Goal: Transaction & Acquisition: Purchase product/service

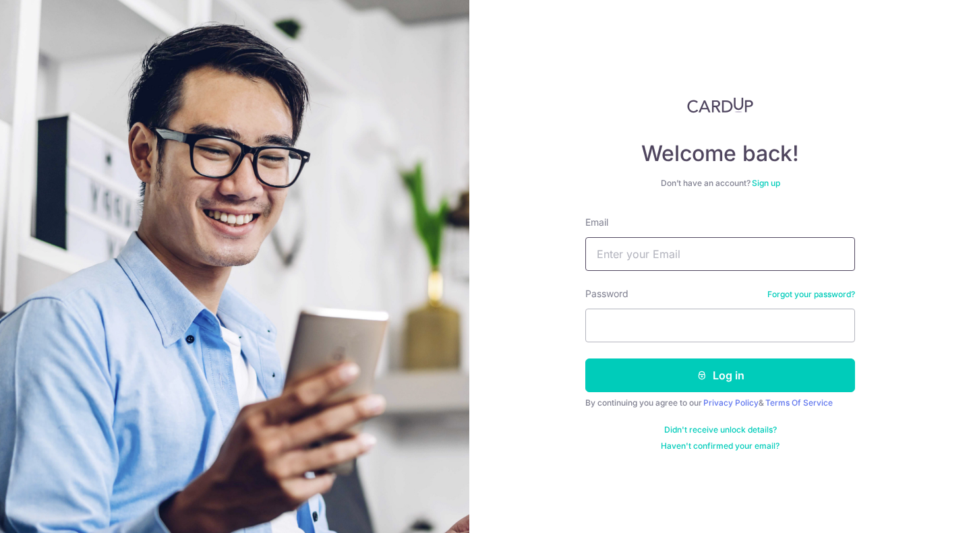
type input "[EMAIL_ADDRESS][DOMAIN_NAME]"
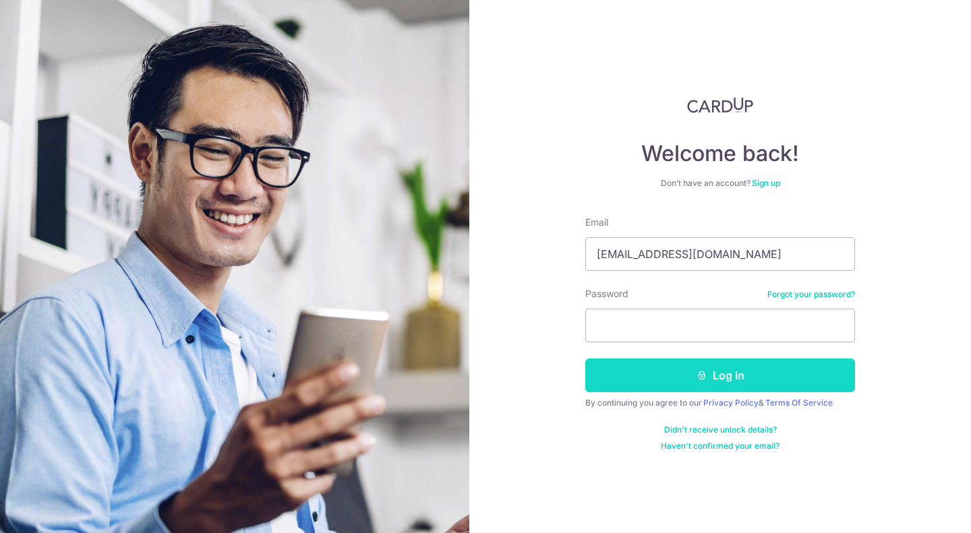
click at [613, 368] on button "Log in" at bounding box center [720, 376] width 270 height 34
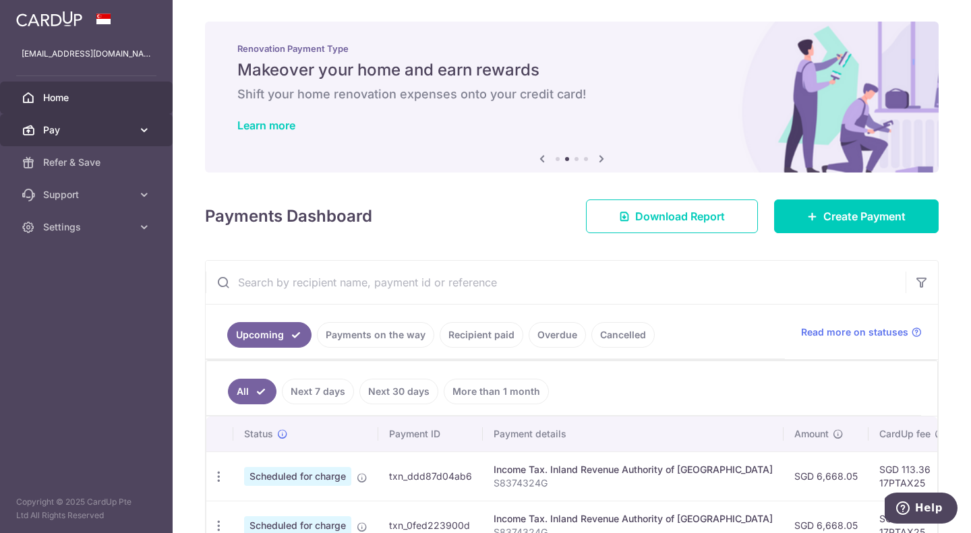
click at [119, 126] on span "Pay" at bounding box center [87, 129] width 89 height 13
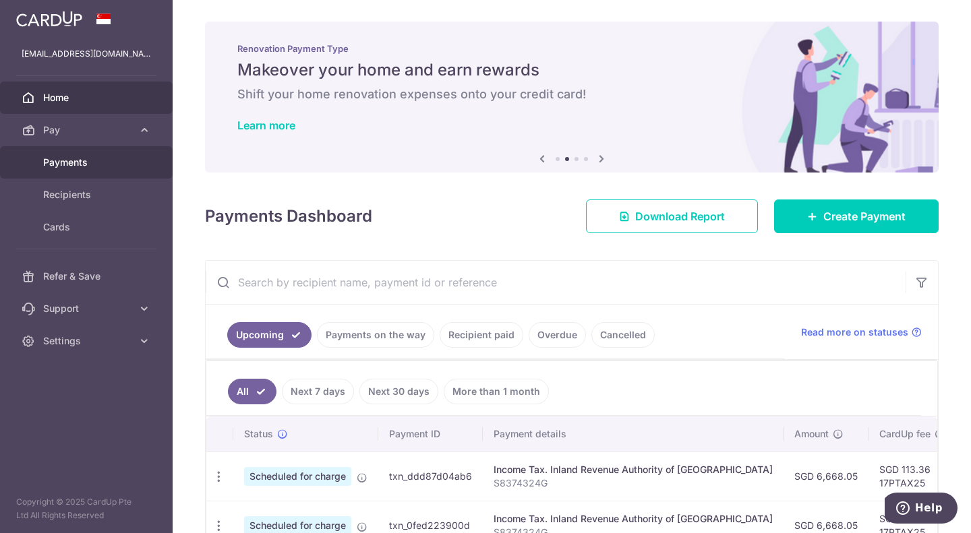
click at [89, 163] on span "Payments" at bounding box center [87, 162] width 89 height 13
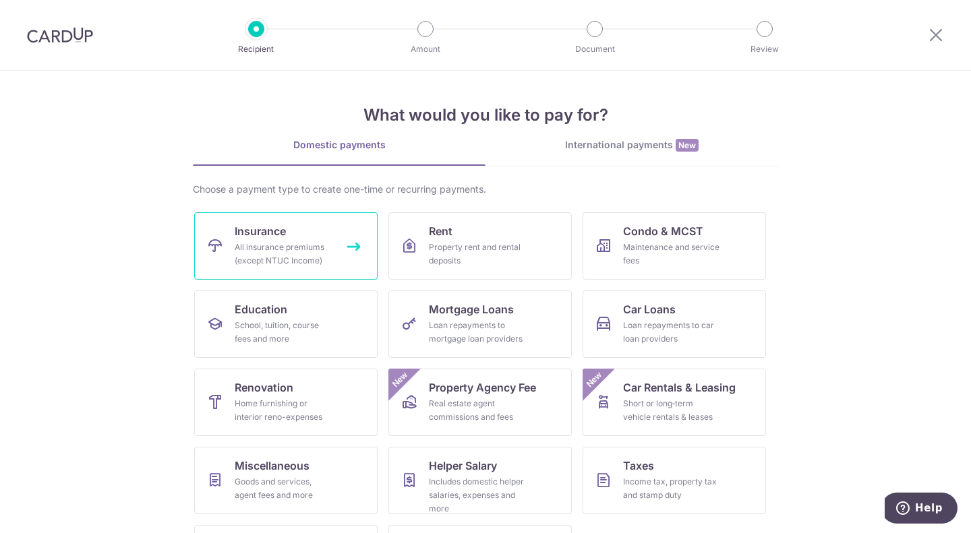
click at [206, 231] on link "Insurance All insurance premiums (except NTUC Income)" at bounding box center [285, 245] width 183 height 67
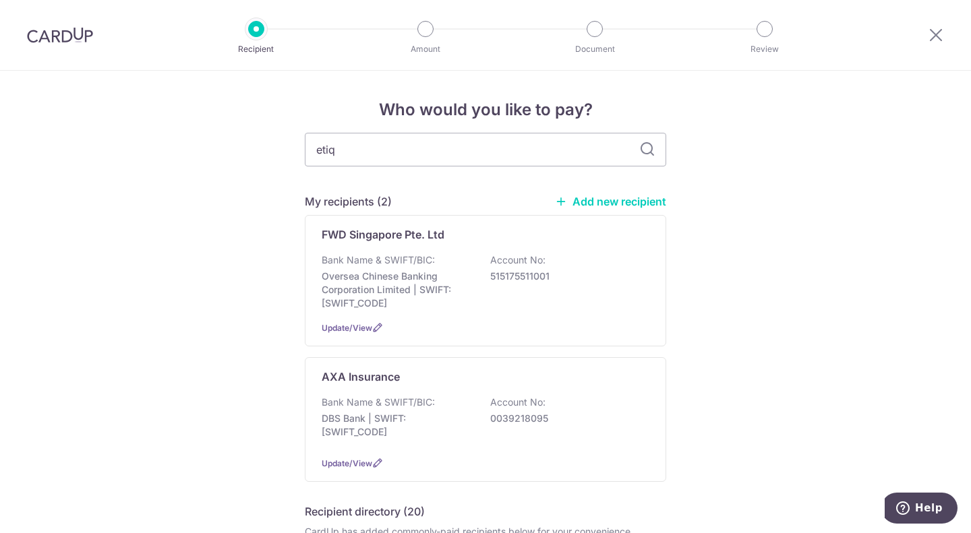
type input "etiqa"
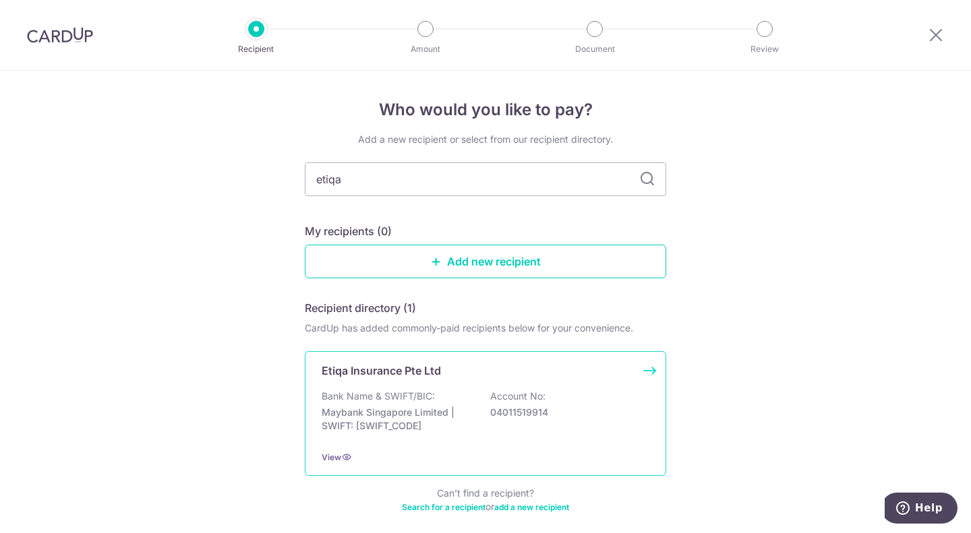
click at [372, 430] on p "Maybank Singapore Limited | SWIFT: MBBESGS2XXX" at bounding box center [397, 419] width 151 height 27
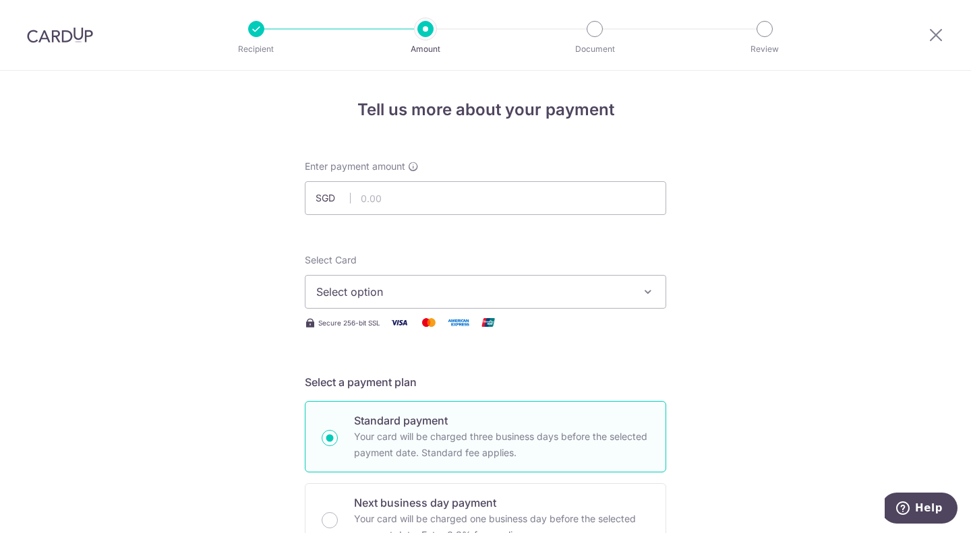
scroll to position [757, 0]
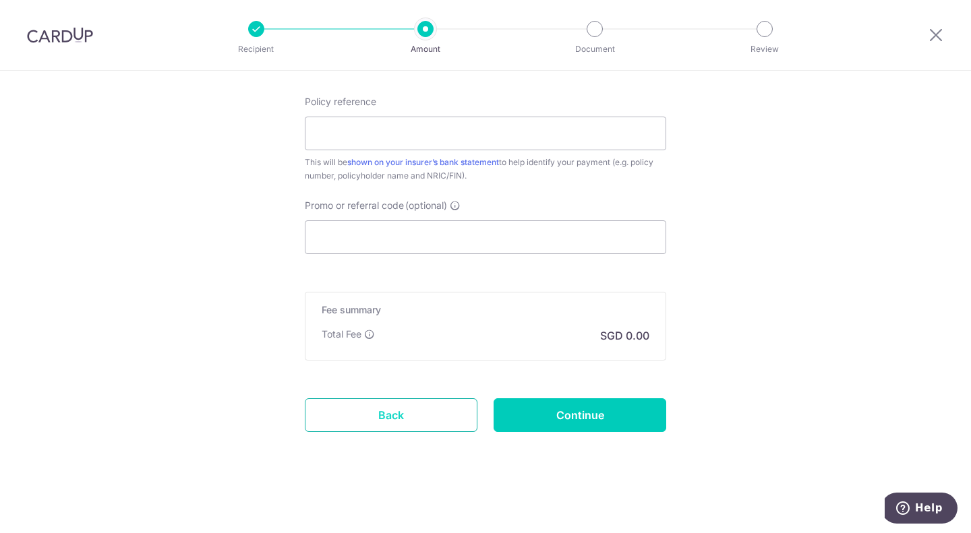
click at [368, 420] on link "Back" at bounding box center [391, 416] width 173 height 34
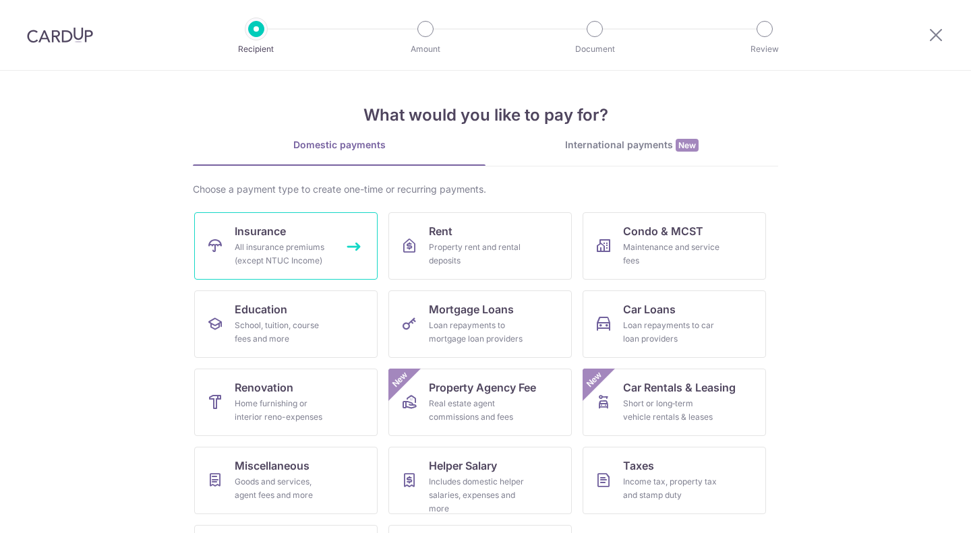
click at [321, 264] on div "All insurance premiums (except NTUC Income)" at bounding box center [283, 254] width 97 height 27
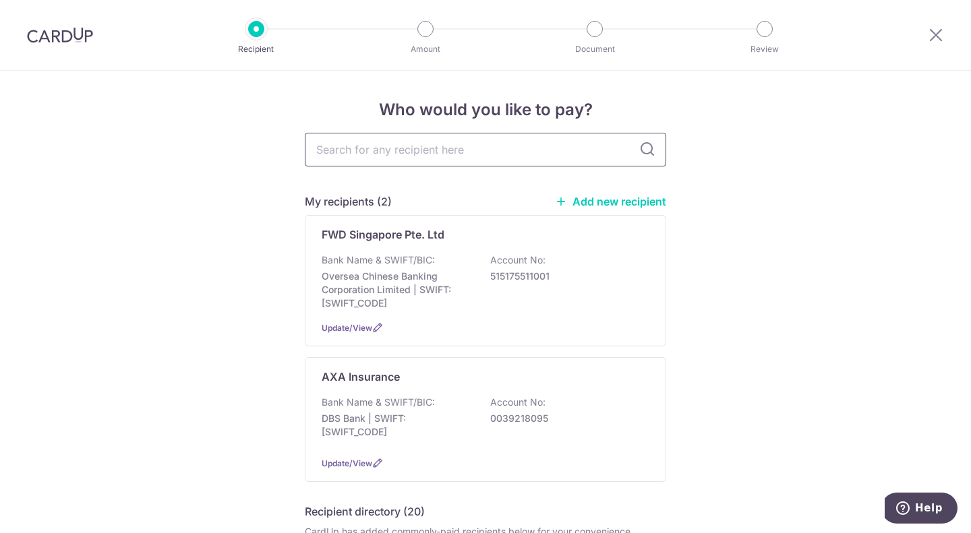
click at [381, 142] on input "text" at bounding box center [485, 150] width 361 height 34
type input "etiqa"
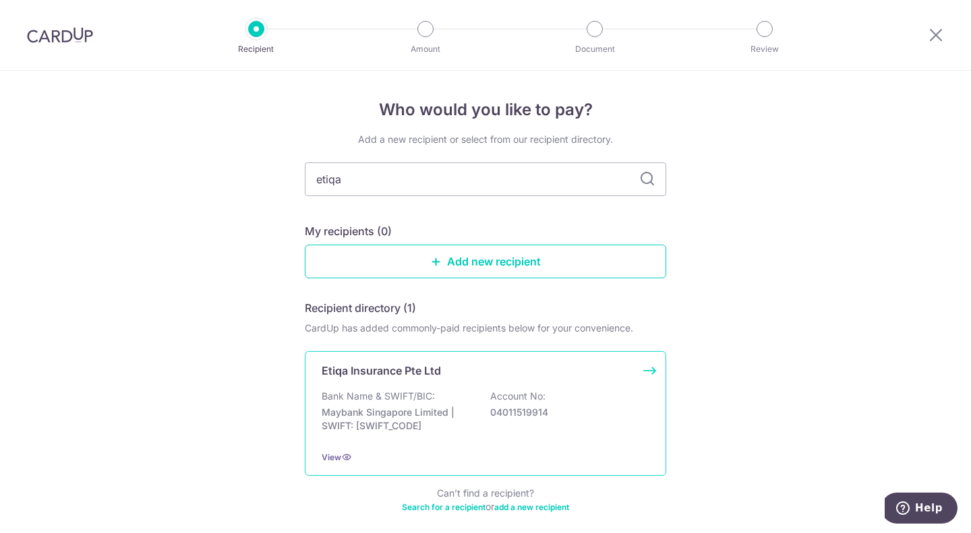
click at [440, 392] on div "Bank Name & SWIFT/BIC: Maybank Singapore Limited | SWIFT: [SWIFT_CODE] Account …" at bounding box center [486, 415] width 328 height 50
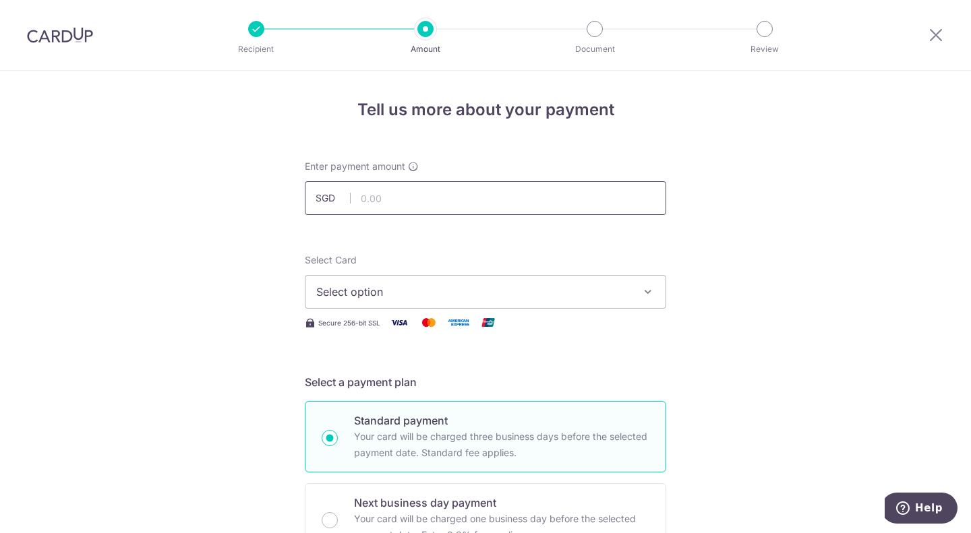
click at [388, 195] on input "text" at bounding box center [485, 198] width 361 height 34
type input "30,000.00"
click at [361, 293] on span "Select option" at bounding box center [473, 292] width 314 height 16
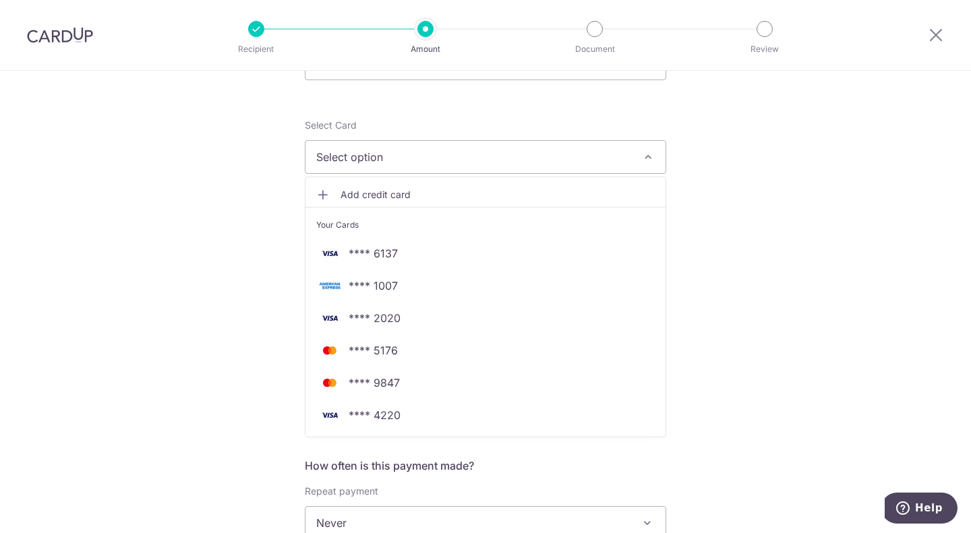
scroll to position [202, 0]
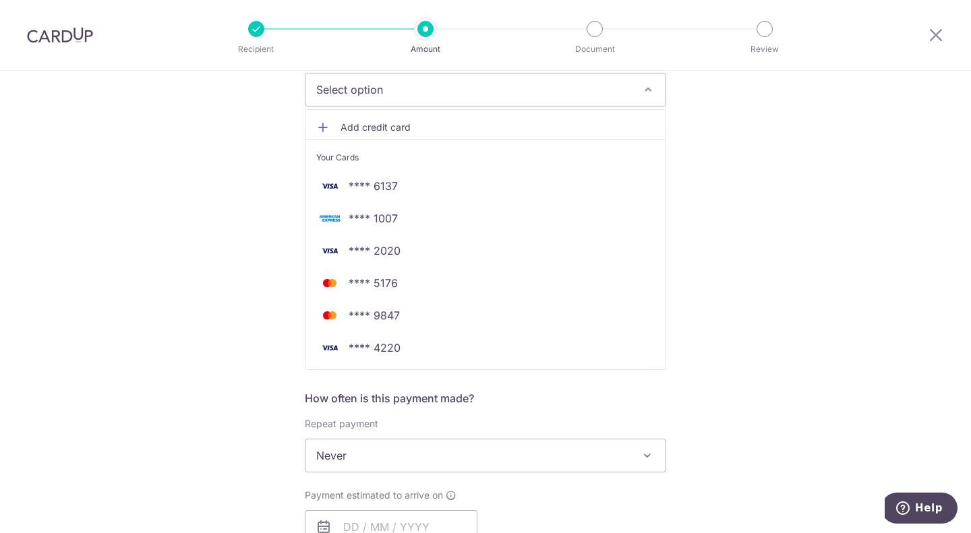
click at [370, 125] on span "Add credit card" at bounding box center [498, 127] width 314 height 13
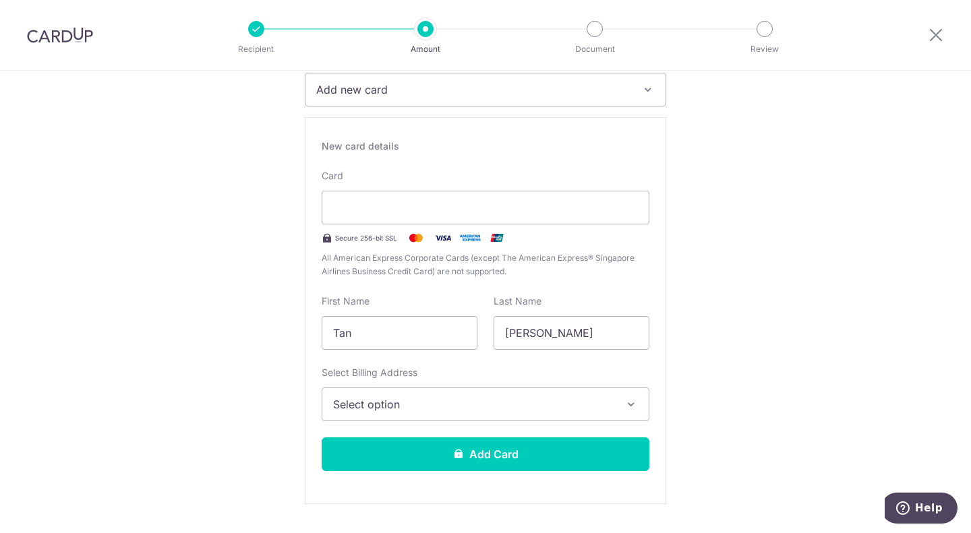
drag, startPoint x: 192, startPoint y: 333, endPoint x: 121, endPoint y: 328, distance: 71.6
type input "Janice"
type input "Tan"
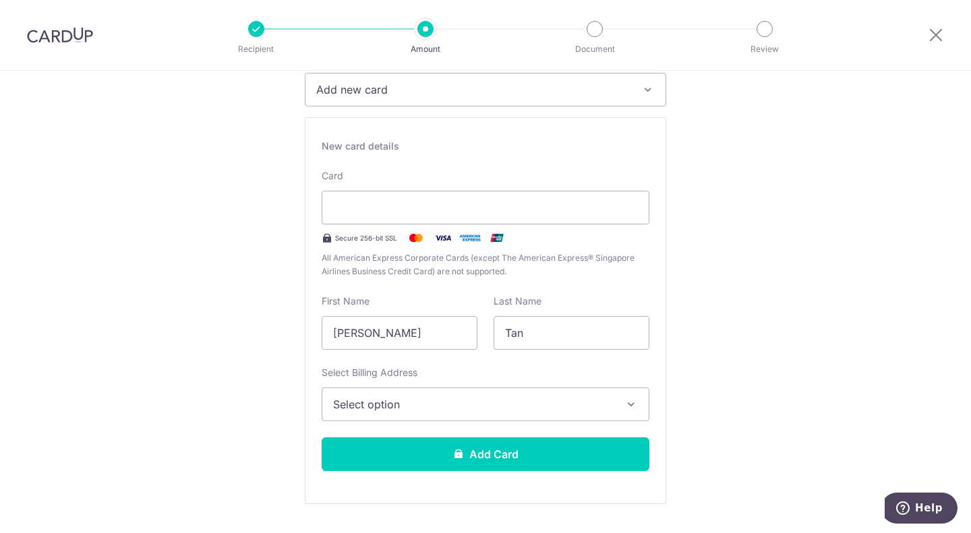
click at [365, 415] on button "Select option" at bounding box center [486, 405] width 328 height 34
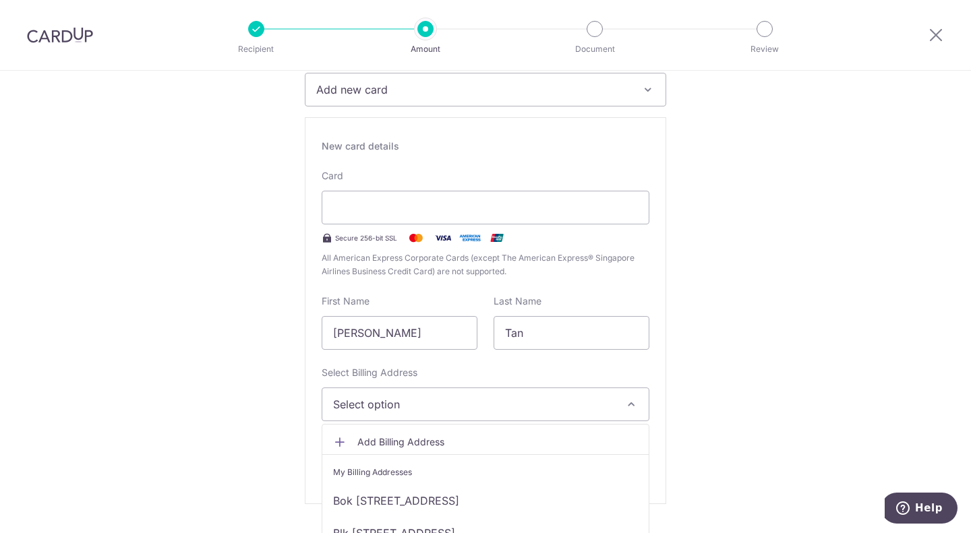
scroll to position [337, 0]
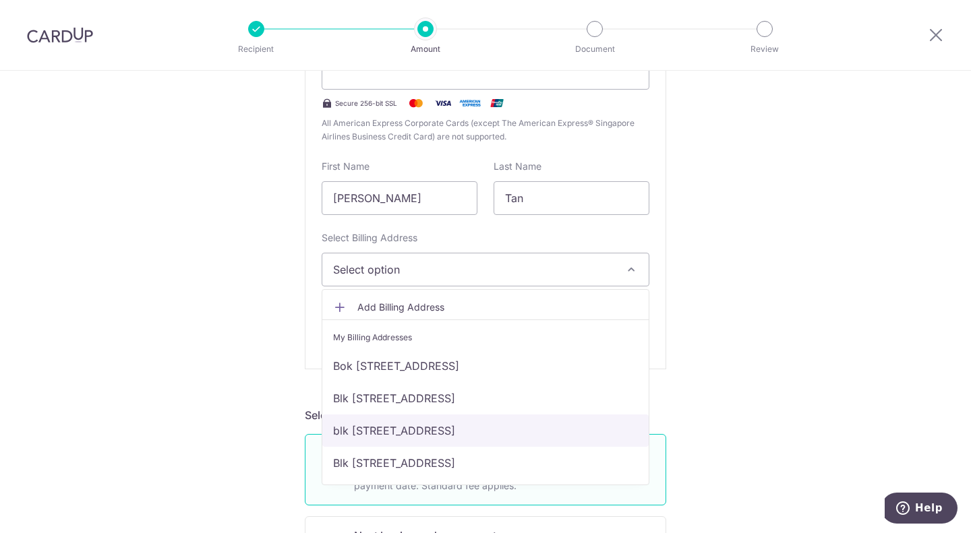
click at [375, 435] on link "blk 38b bendemeer road, #16-836, singapore, singapore, Singapore-332038" at bounding box center [485, 431] width 326 height 32
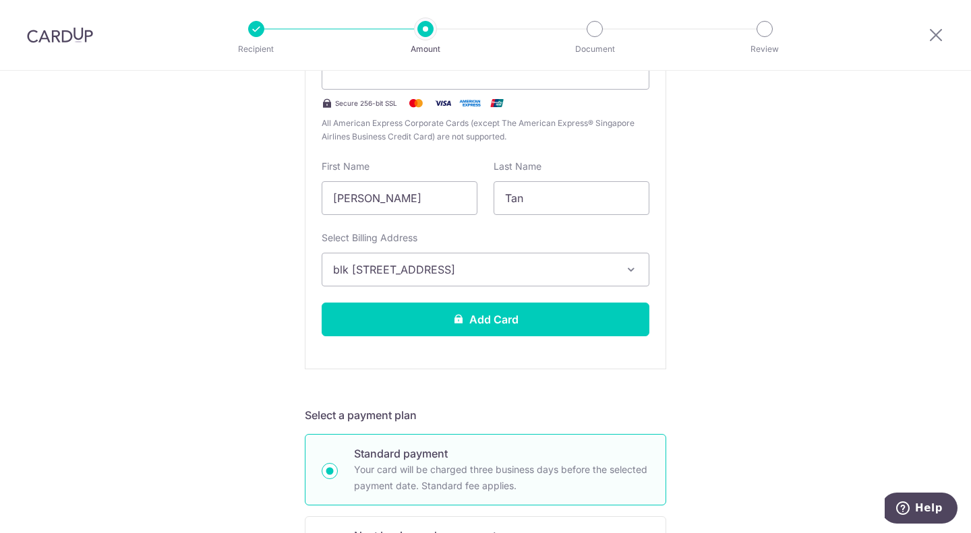
click at [239, 380] on div "Tell us more about your payment Enter payment amount SGD 30,000.00 30000.00 Sel…" at bounding box center [485, 529] width 971 height 1590
click at [167, 272] on div "Tell us more about your payment Enter payment amount SGD 30,000.00 30000.00 Sel…" at bounding box center [485, 529] width 971 height 1590
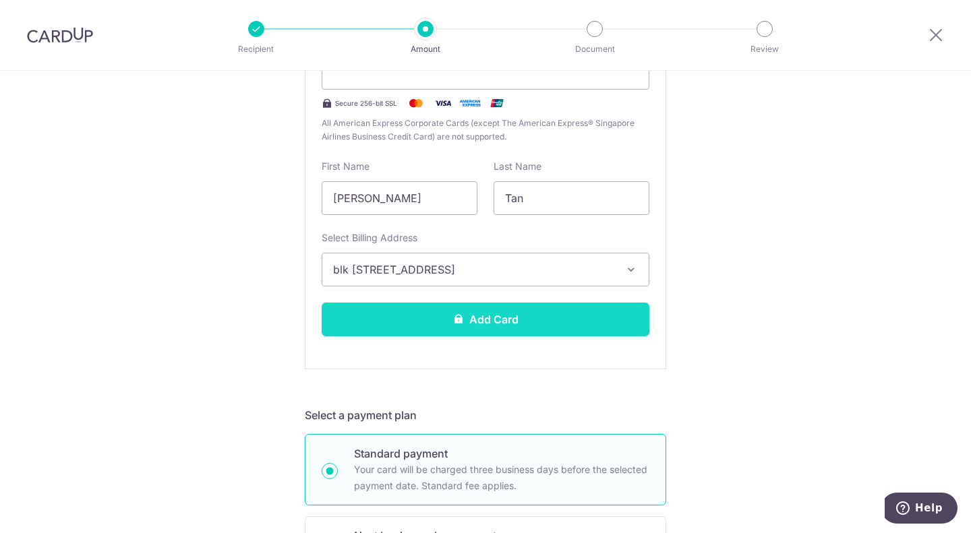
click at [366, 329] on button "Add Card" at bounding box center [486, 320] width 328 height 34
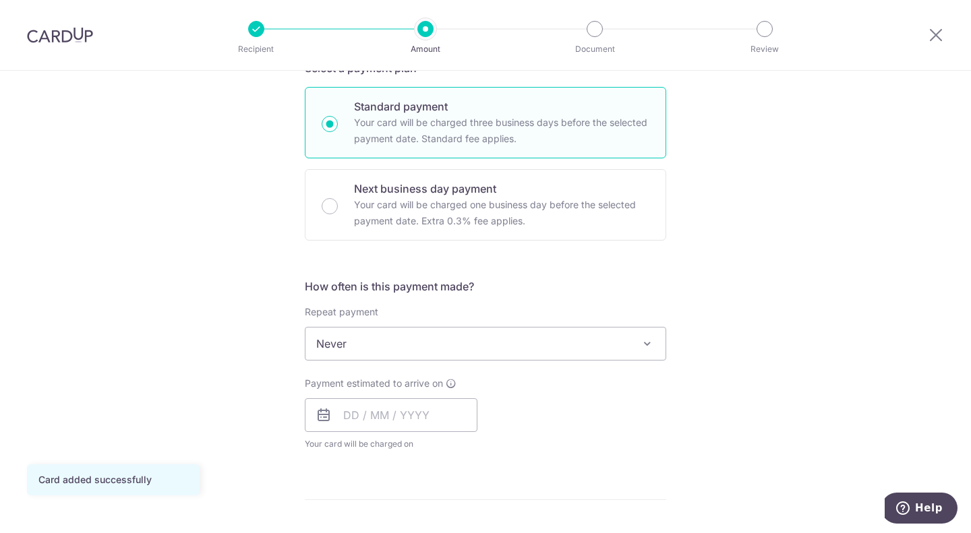
scroll to position [337, 0]
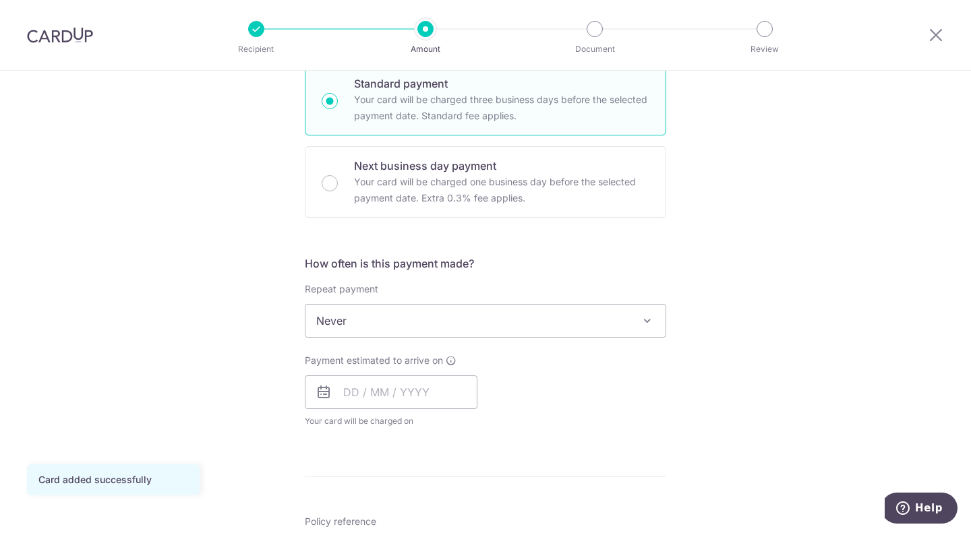
click at [375, 313] on span "Never" at bounding box center [486, 321] width 360 height 32
click at [374, 314] on span "Never" at bounding box center [486, 321] width 360 height 32
click at [340, 397] on input "text" at bounding box center [391, 393] width 173 height 34
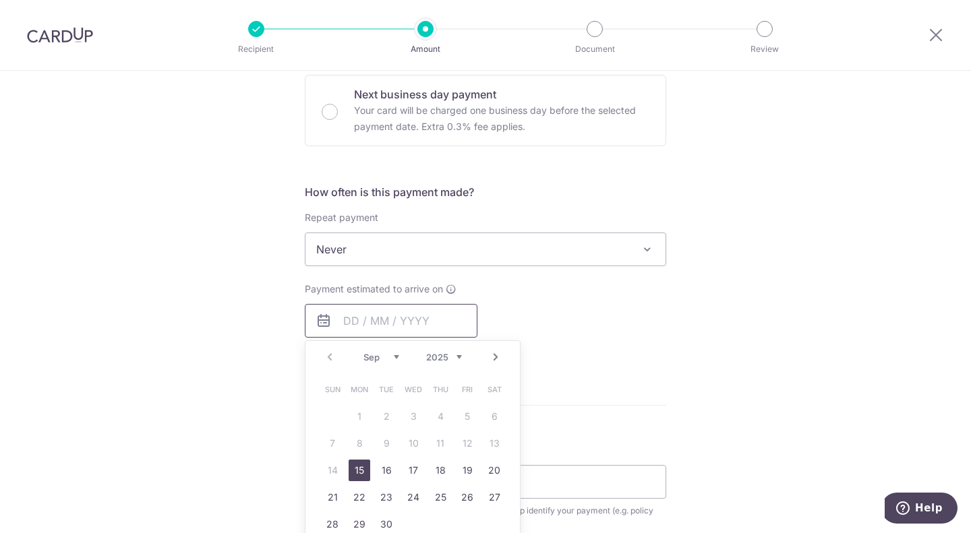
scroll to position [472, 0]
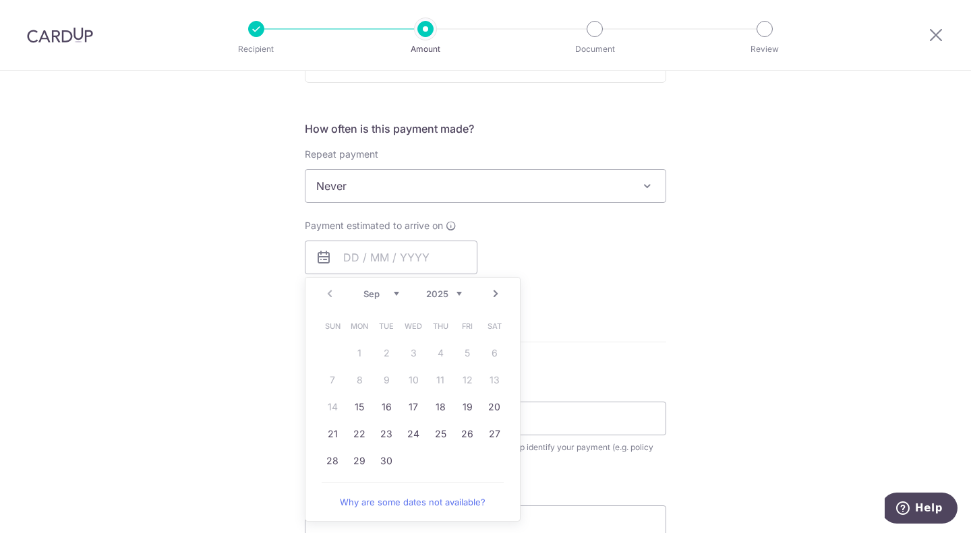
click at [241, 405] on div "Tell us more about your payment Enter payment amount SGD 30,000.00 30000.00 Car…" at bounding box center [485, 209] width 971 height 1220
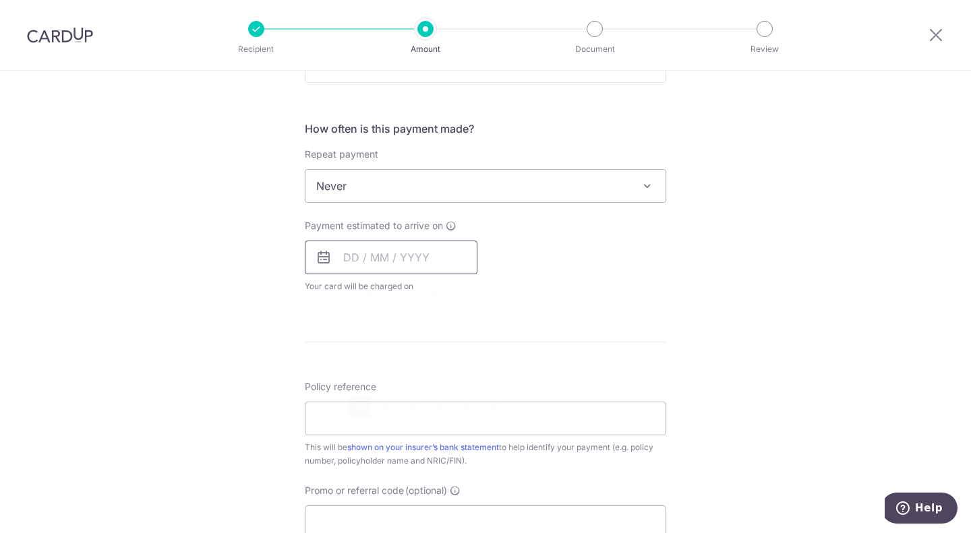
click at [341, 259] on input "text" at bounding box center [391, 258] width 173 height 34
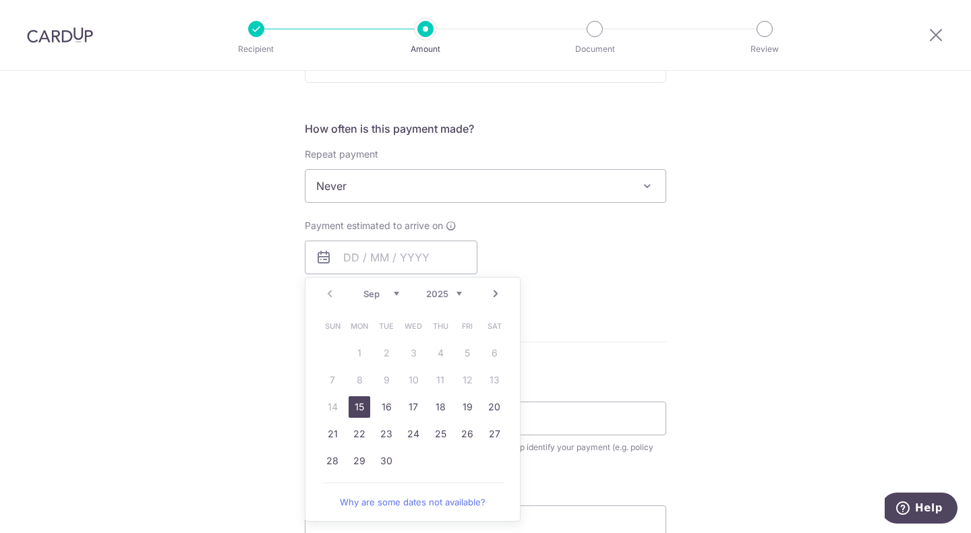
click at [237, 308] on div "Tell us more about your payment Enter payment amount SGD 30,000.00 30000.00 Car…" at bounding box center [485, 209] width 971 height 1220
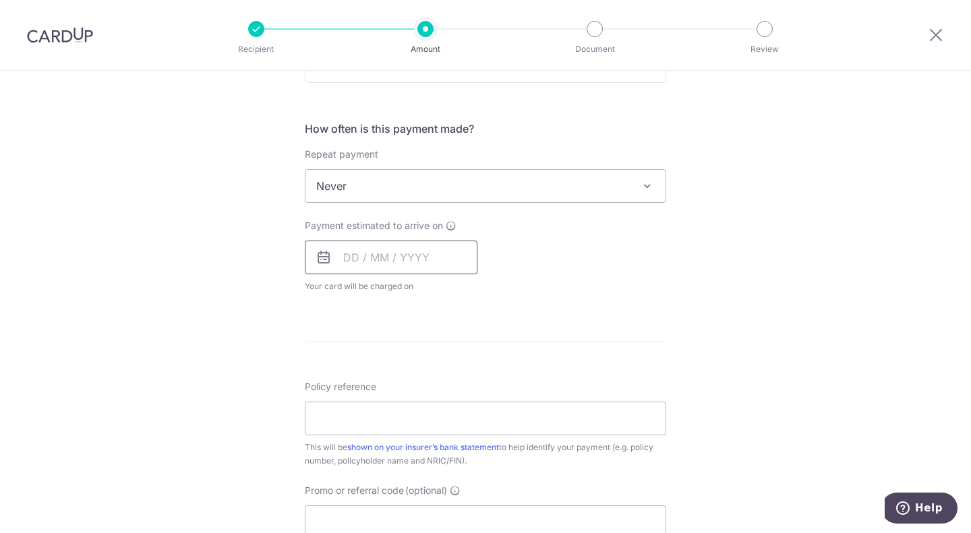
click at [335, 261] on input "text" at bounding box center [391, 258] width 173 height 34
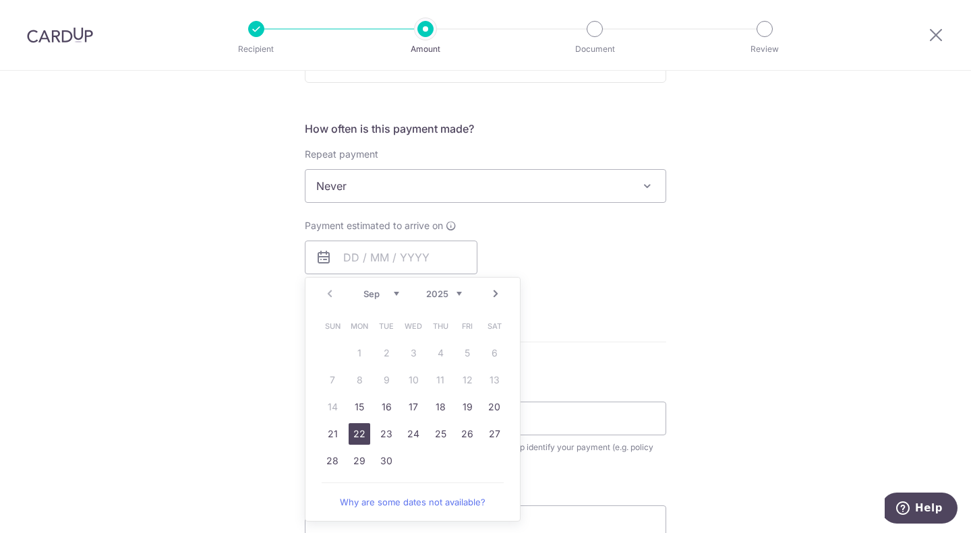
click at [349, 431] on link "22" at bounding box center [360, 435] width 22 height 22
type input "22/09/2025"
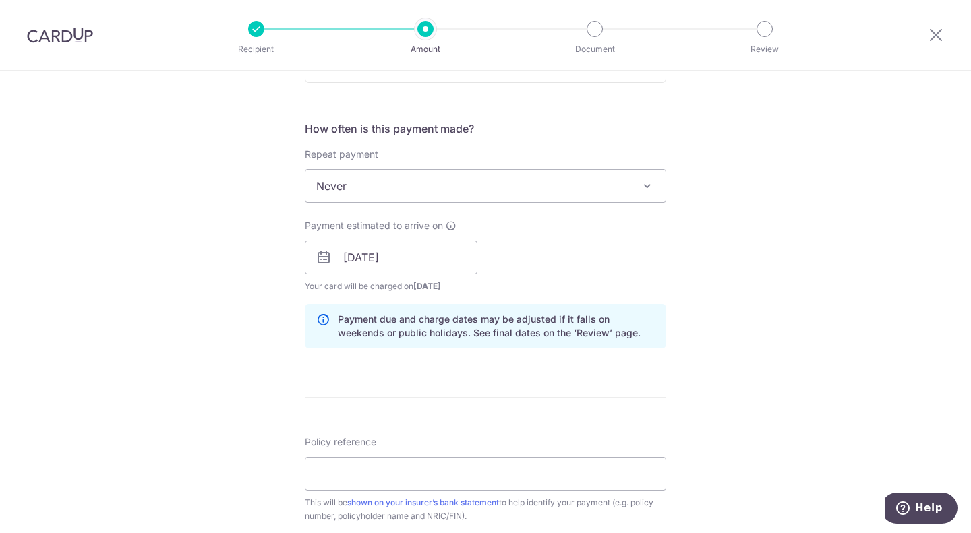
click at [262, 413] on div "Tell us more about your payment Enter payment amount SGD 30,000.00 30000.00 Car…" at bounding box center [485, 236] width 971 height 1275
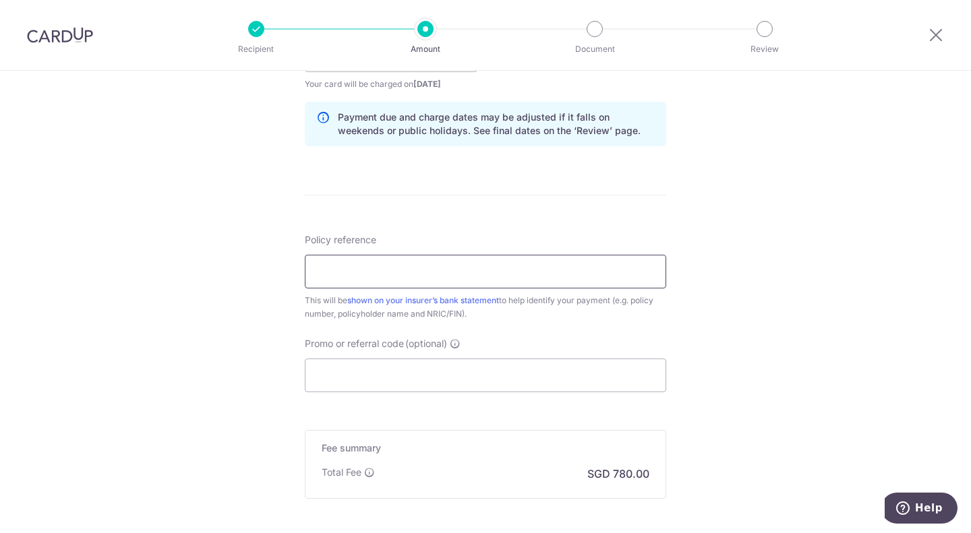
click at [361, 267] on input "Policy reference" at bounding box center [485, 272] width 361 height 34
paste input "30006790"
type input "30006790"
click at [277, 389] on div "Tell us more about your payment Enter payment amount SGD 30,000.00 30000.00 Car…" at bounding box center [485, 33] width 971 height 1275
click at [375, 366] on input "Promo or referral code (optional)" at bounding box center [485, 376] width 361 height 34
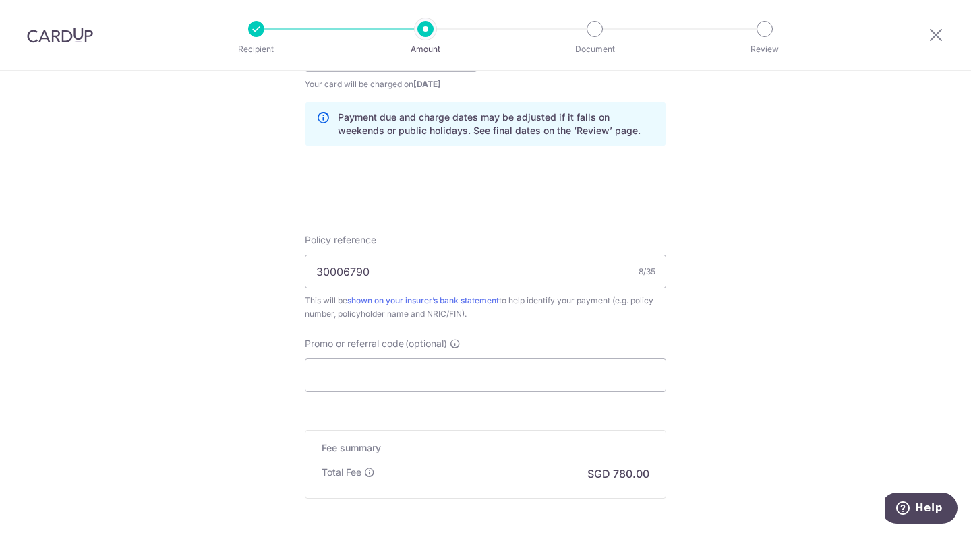
click at [773, 379] on div "Tell us more about your payment Enter payment amount SGD 30,000.00 30000.00 Car…" at bounding box center [485, 33] width 971 height 1275
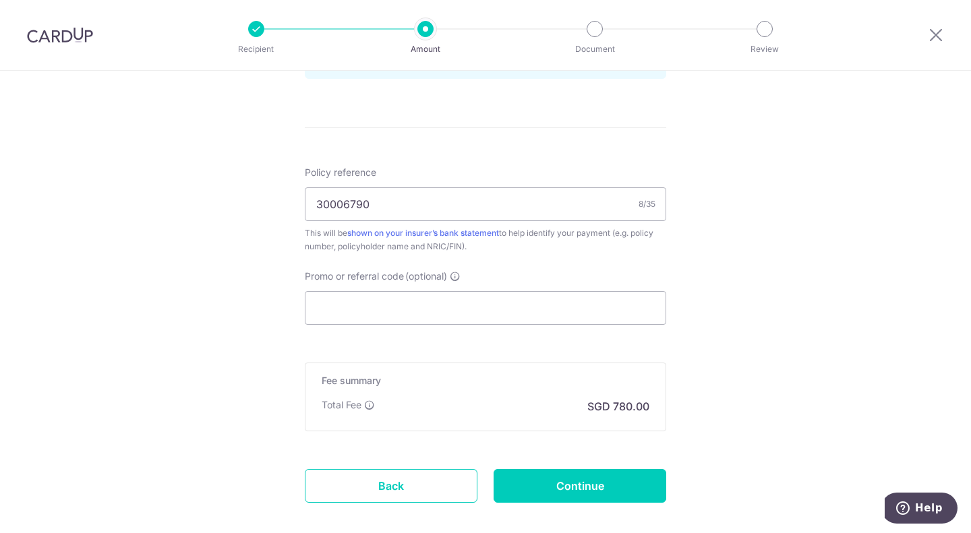
scroll to position [809, 0]
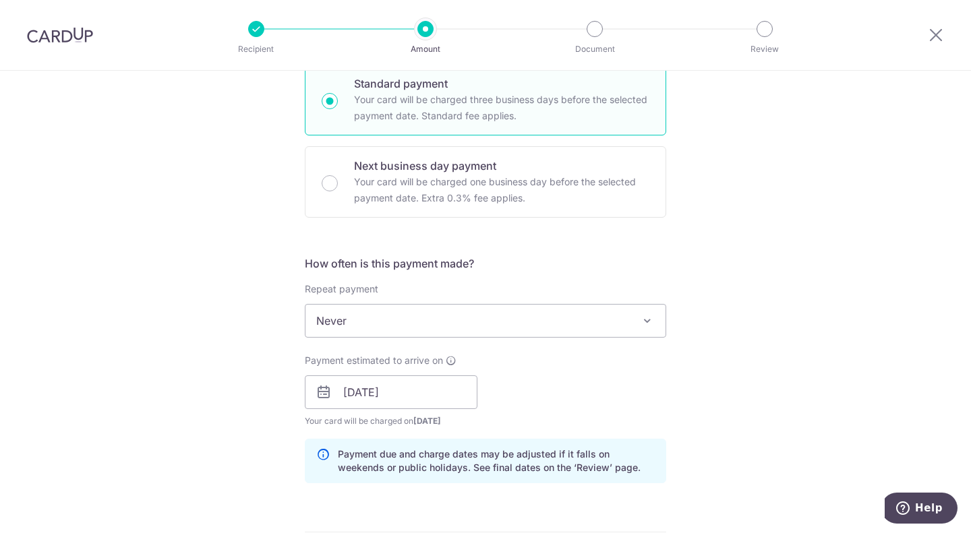
click at [754, 442] on div "Tell us more about your payment Enter payment amount SGD 30,000.00 30000.00 Car…" at bounding box center [485, 371] width 971 height 1275
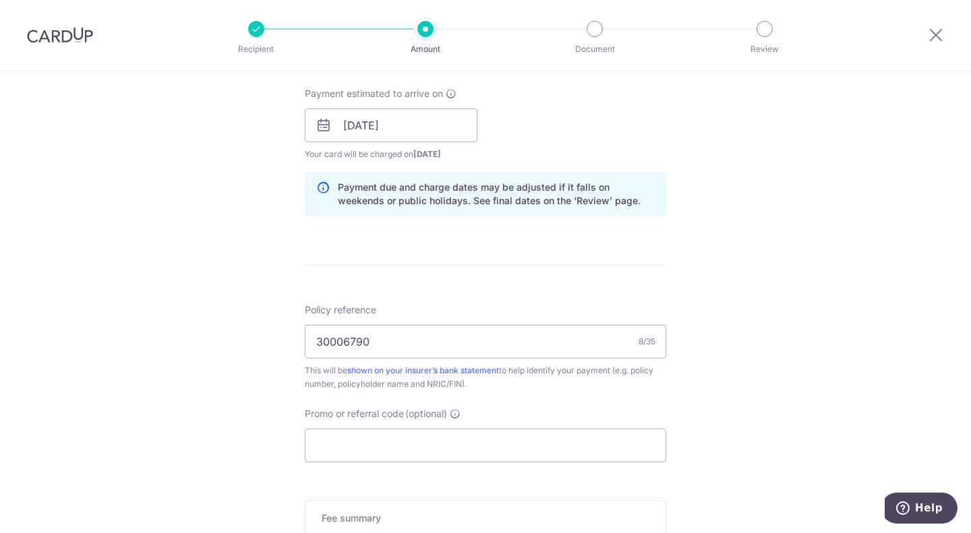
scroll to position [674, 0]
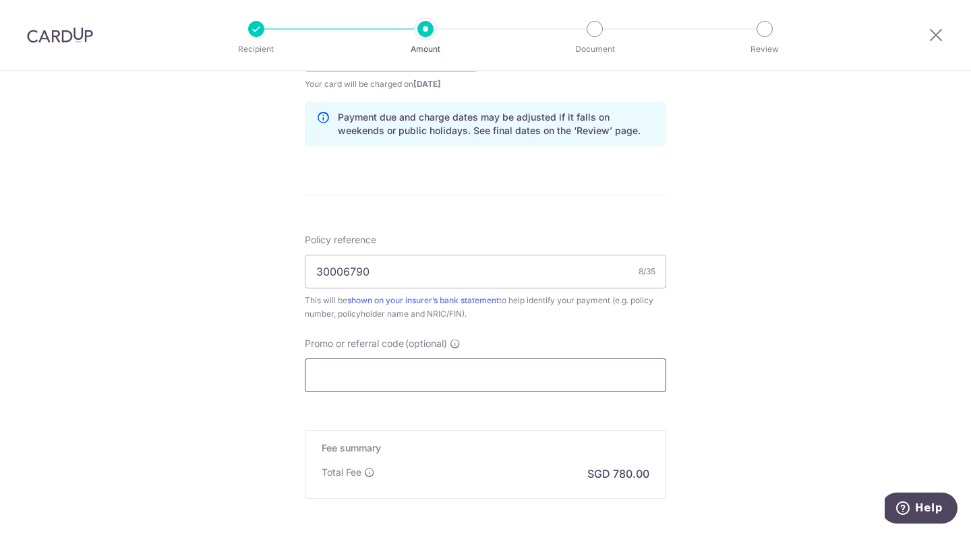
click at [398, 374] on input "Promo or referral code (optional)" at bounding box center [485, 376] width 361 height 34
paste input "OFF225"
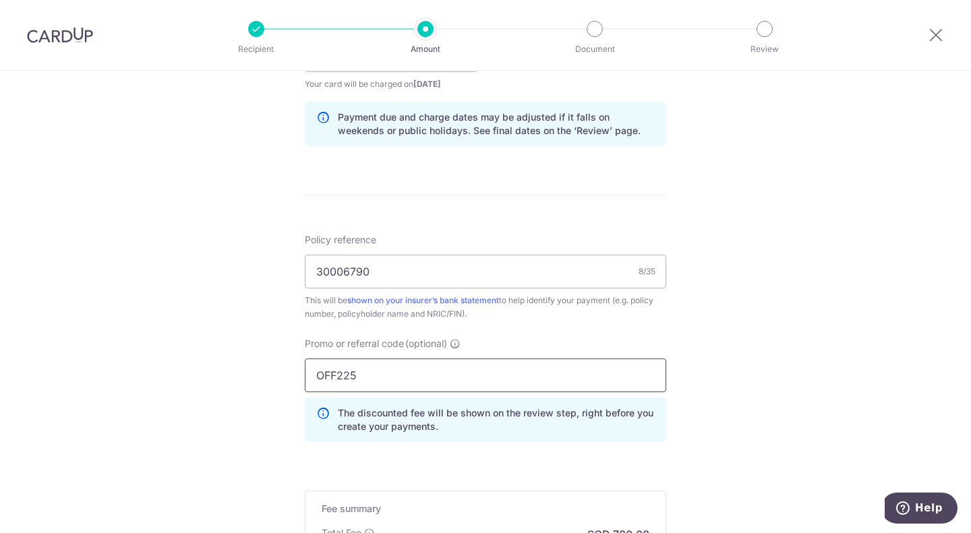
type input "OFF225"
click at [736, 357] on div "Tell us more about your payment Enter payment amount SGD 30,000.00 30000.00 Car…" at bounding box center [485, 64] width 971 height 1336
click at [731, 385] on div "Tell us more about your payment Enter payment amount SGD 30,000.00 30000.00 Car…" at bounding box center [485, 64] width 971 height 1336
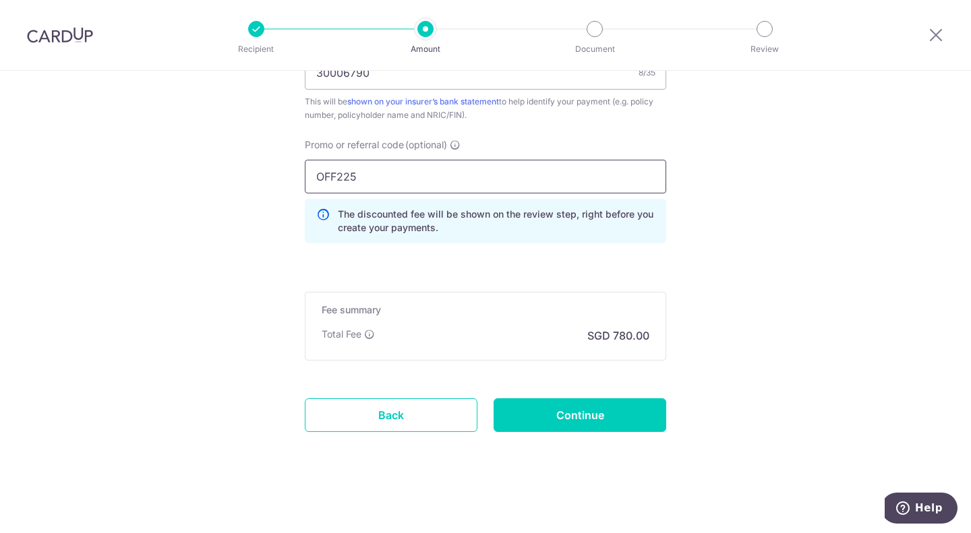
click at [312, 178] on input "OFF225" at bounding box center [485, 177] width 361 height 34
click at [610, 413] on input "Continue" at bounding box center [580, 416] width 173 height 34
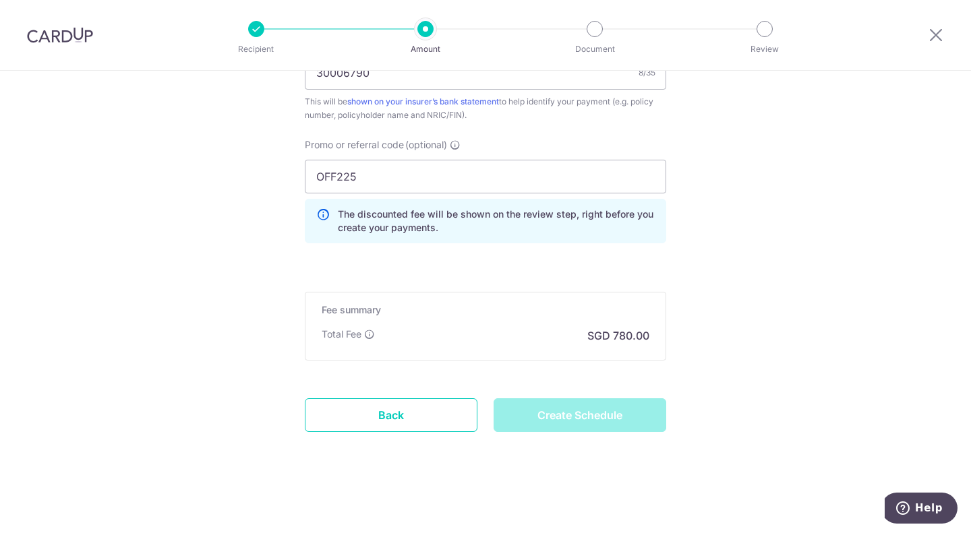
type input "Create Schedule"
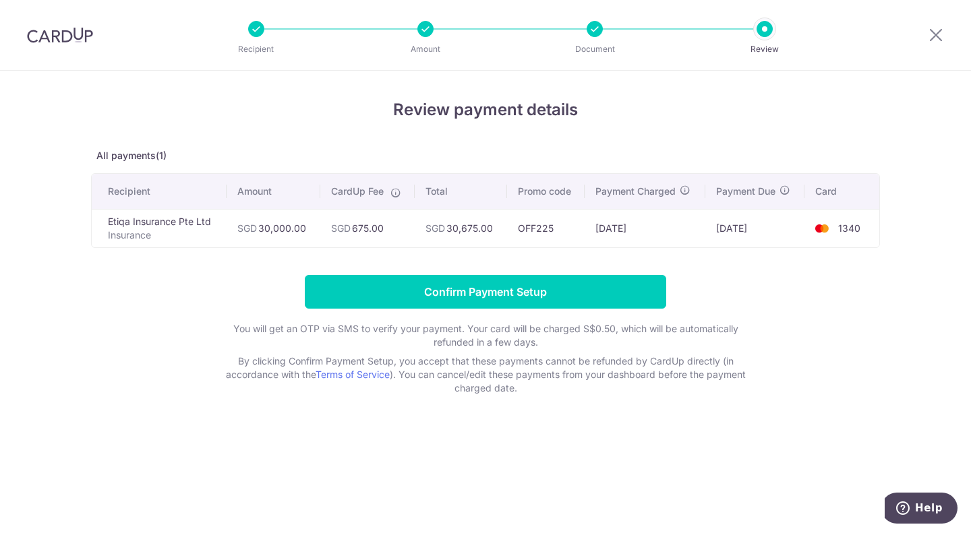
click at [600, 465] on div "Review payment details All payments(1) Recipient Amount CardUp Fee Total Promo …" at bounding box center [485, 302] width 971 height 463
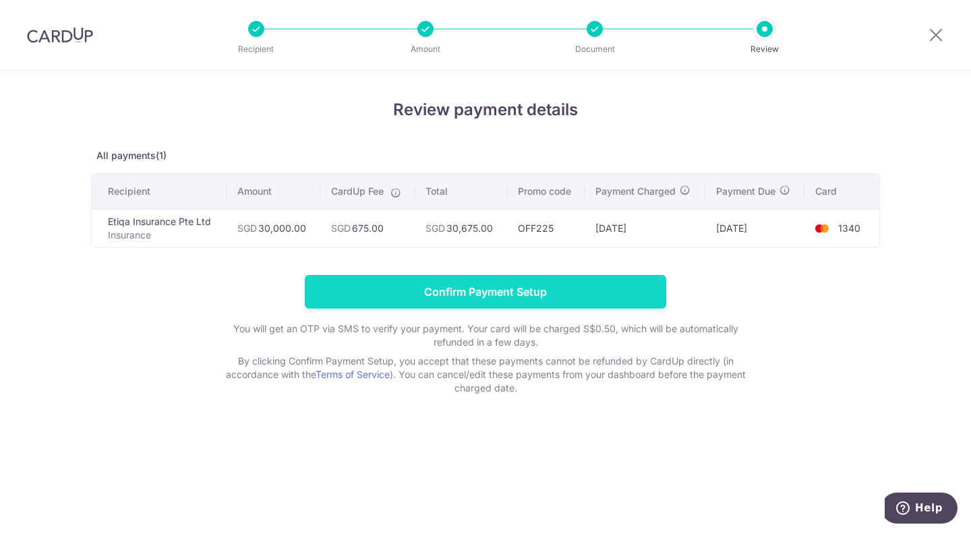
click at [565, 279] on input "Confirm Payment Setup" at bounding box center [485, 292] width 361 height 34
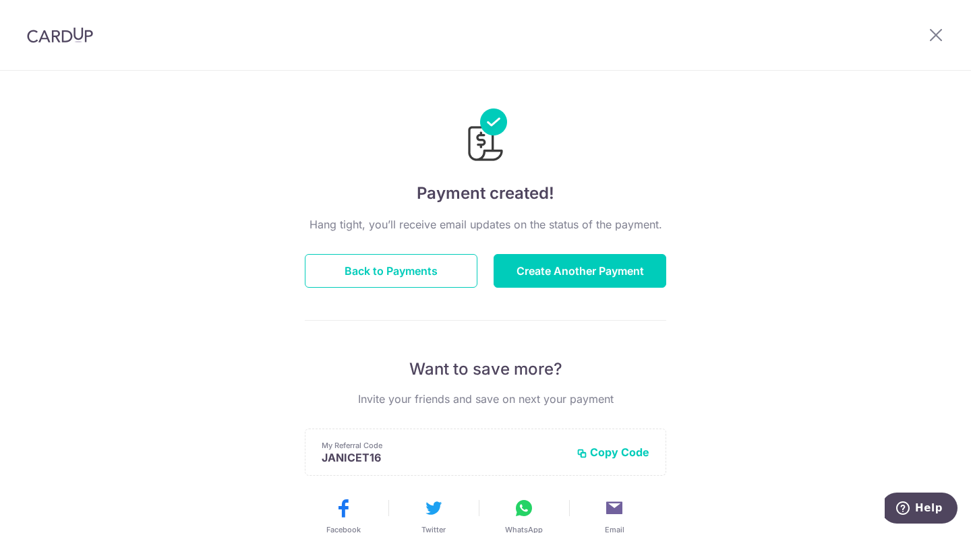
scroll to position [258, 0]
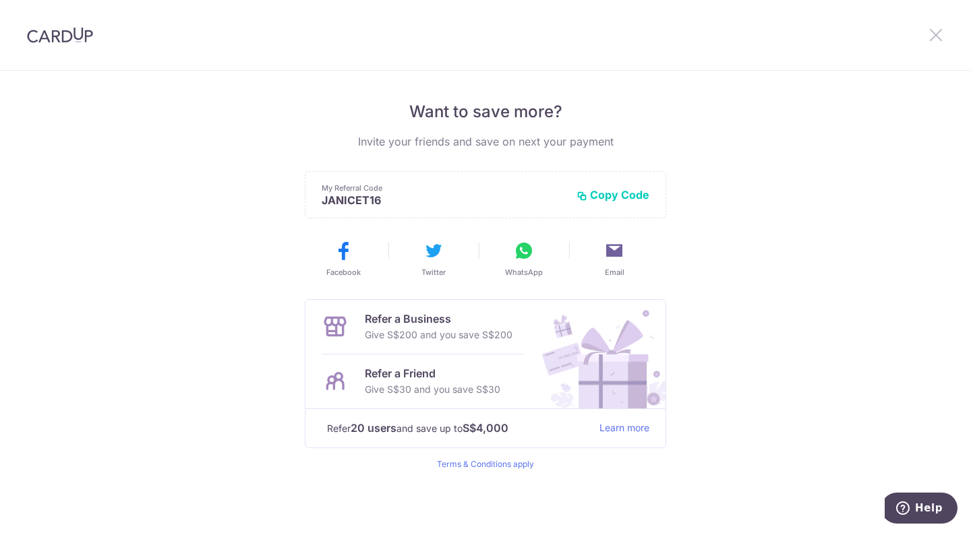
click at [933, 33] on icon at bounding box center [936, 34] width 16 height 17
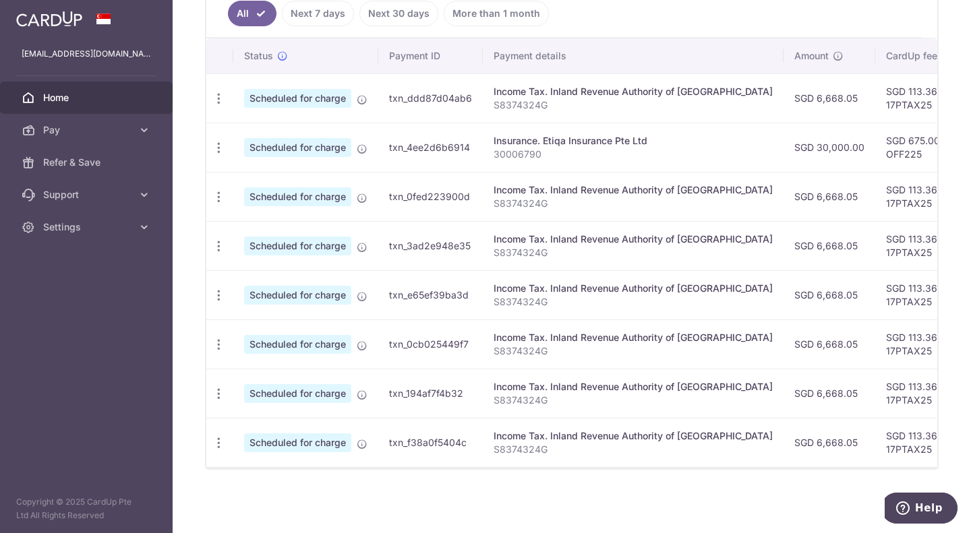
scroll to position [369, 0]
click at [77, 233] on span "Settings" at bounding box center [87, 227] width 89 height 13
click at [76, 260] on span "Account" at bounding box center [87, 259] width 89 height 13
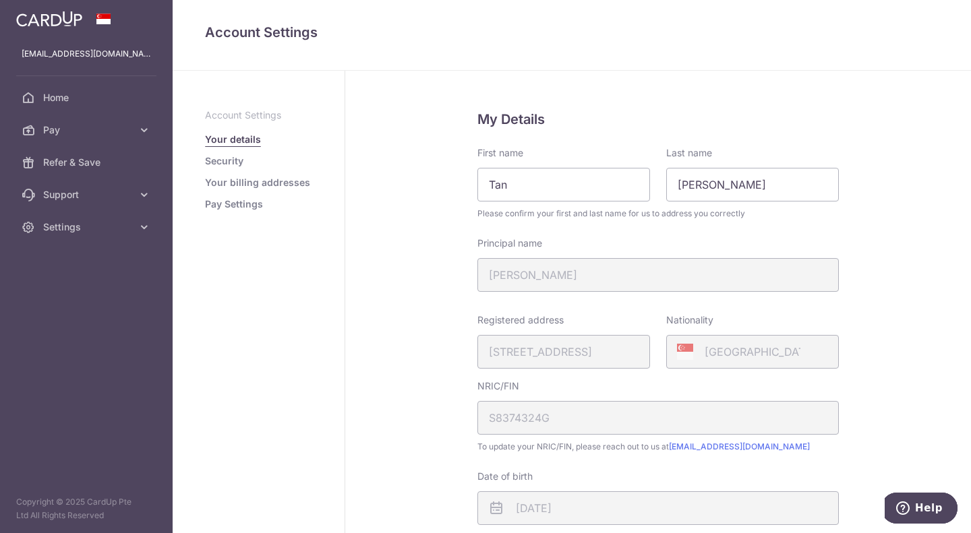
click at [245, 204] on link "Pay Settings" at bounding box center [234, 204] width 58 height 13
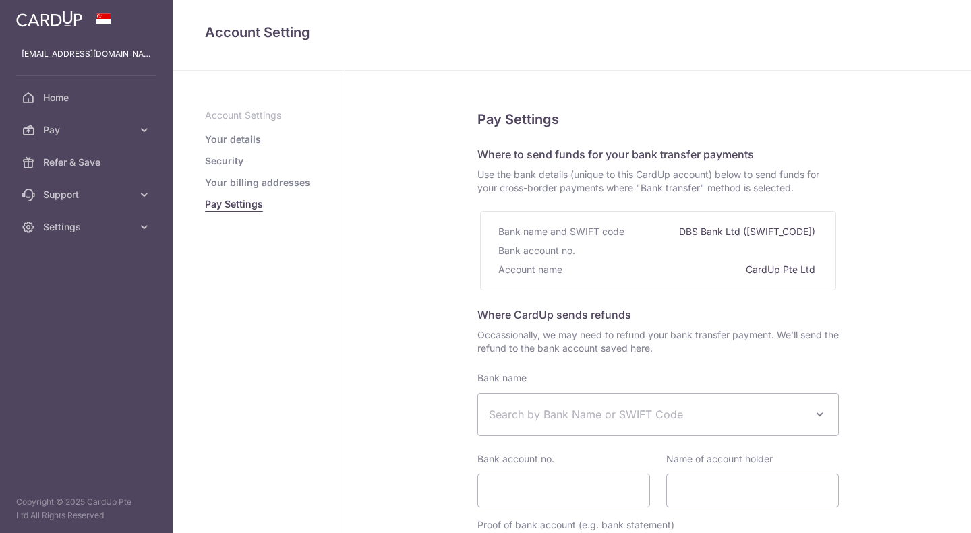
select select
click at [214, 141] on link "Your details" at bounding box center [233, 139] width 56 height 13
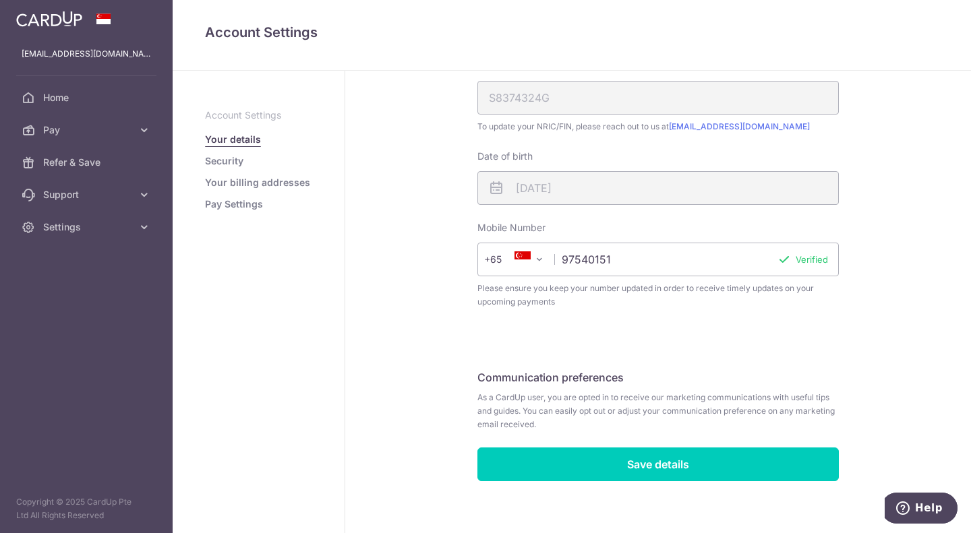
scroll to position [332, 0]
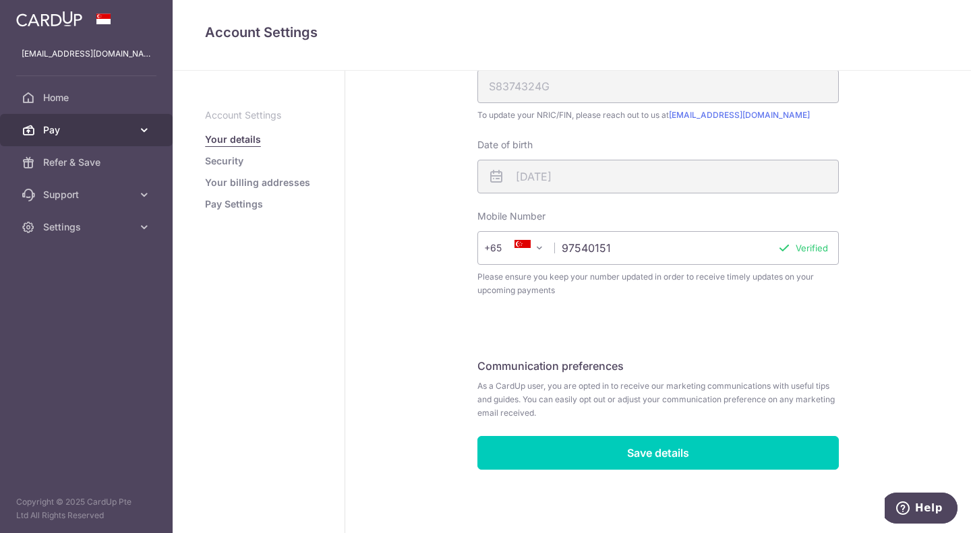
click at [98, 130] on span "Pay" at bounding box center [87, 129] width 89 height 13
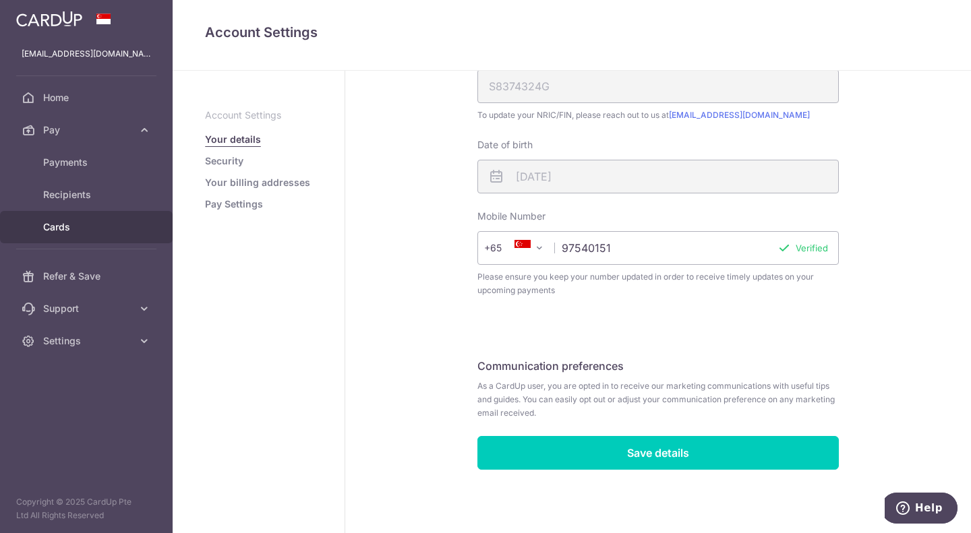
click at [74, 222] on span "Cards" at bounding box center [87, 227] width 89 height 13
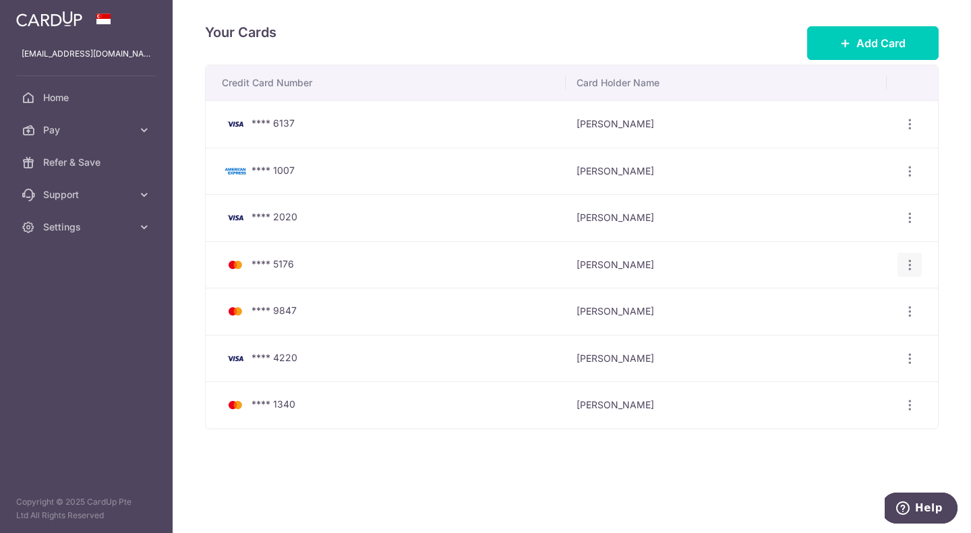
click at [909, 262] on icon "button" at bounding box center [910, 265] width 14 height 14
click at [871, 333] on span "Delete" at bounding box center [865, 334] width 92 height 16
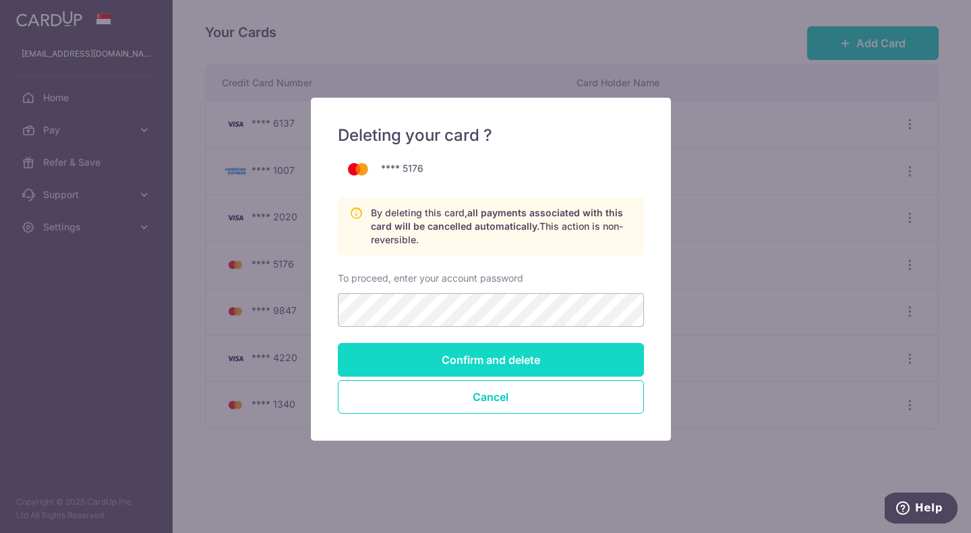
click at [455, 363] on input "Confirm and delete" at bounding box center [491, 360] width 306 height 34
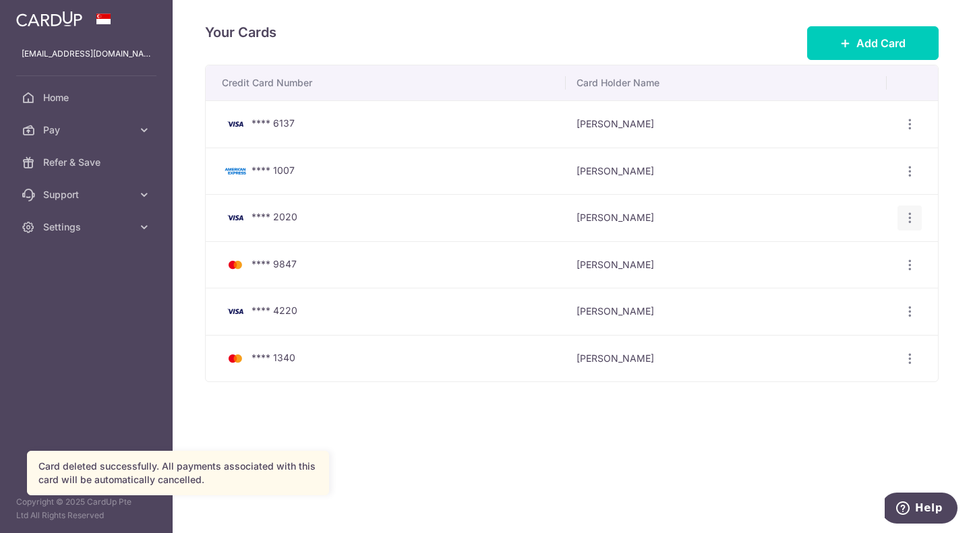
click at [905, 219] on icon "button" at bounding box center [910, 218] width 14 height 14
click at [852, 283] on span "Delete" at bounding box center [865, 288] width 92 height 16
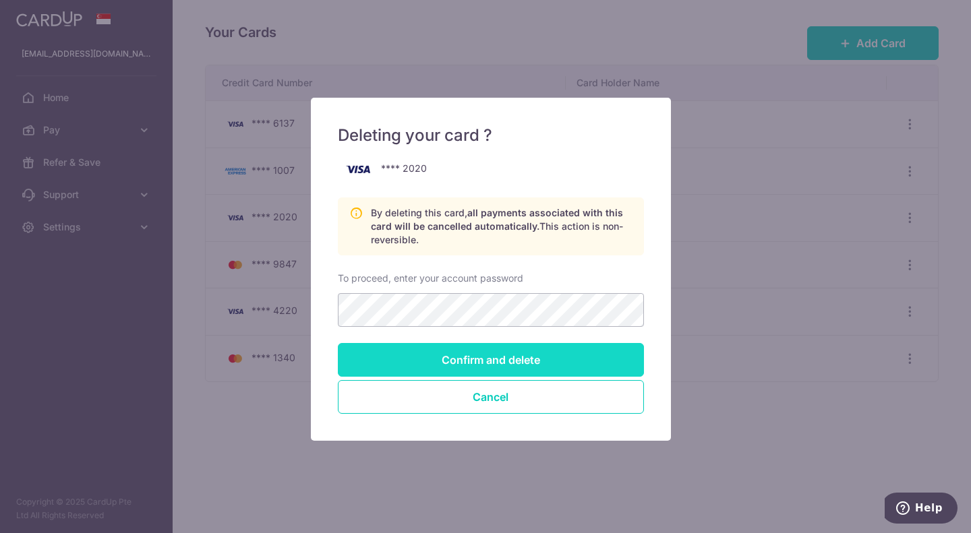
click at [540, 357] on input "Confirm and delete" at bounding box center [491, 360] width 306 height 34
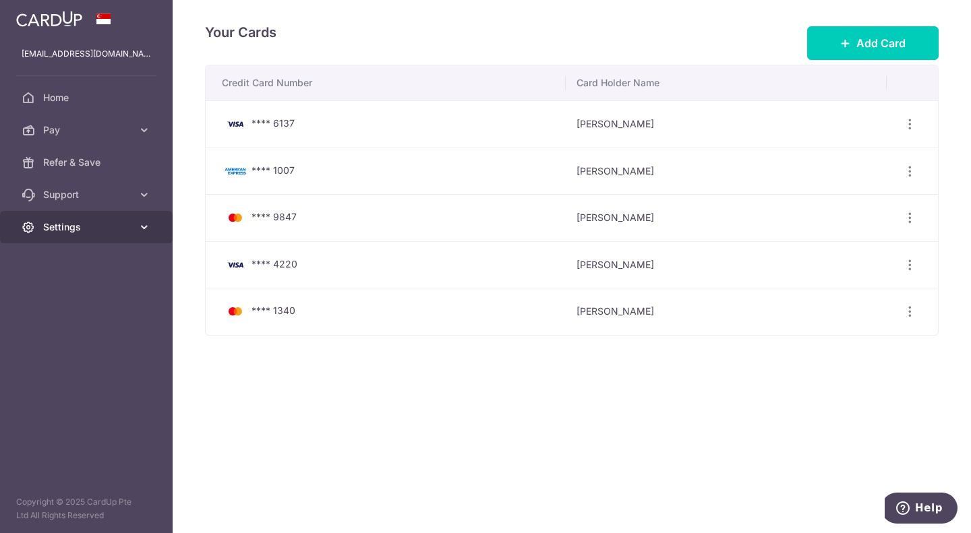
click at [96, 226] on span "Settings" at bounding box center [87, 227] width 89 height 13
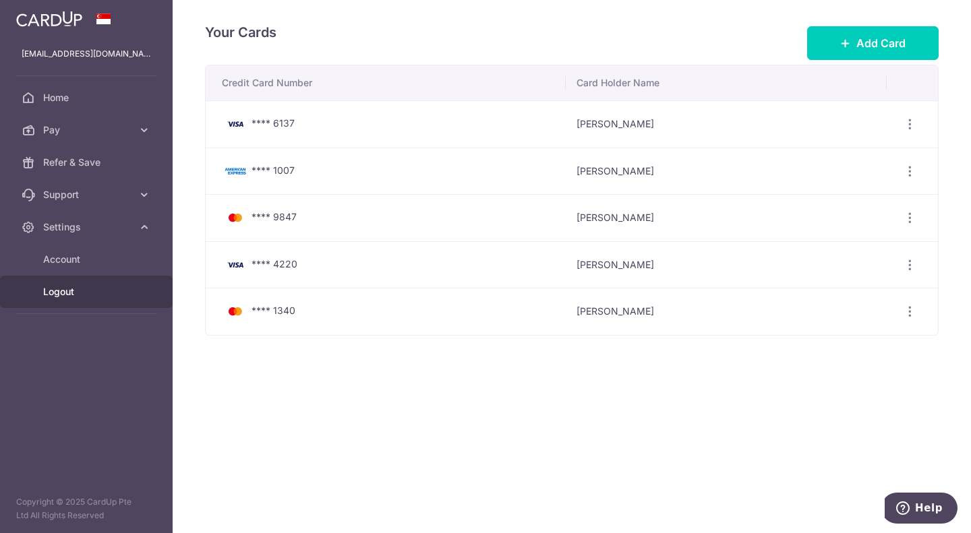
click at [77, 291] on span "Logout" at bounding box center [87, 291] width 89 height 13
